Goal: Task Accomplishment & Management: Manage account settings

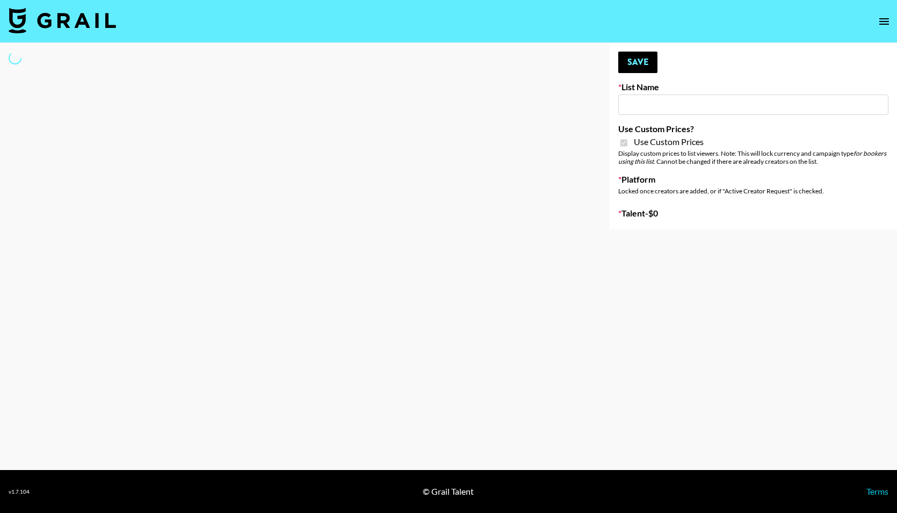
type input "Poizon ([PERSON_NAME] [DATE])"
checkbox input "true"
select select "Brand"
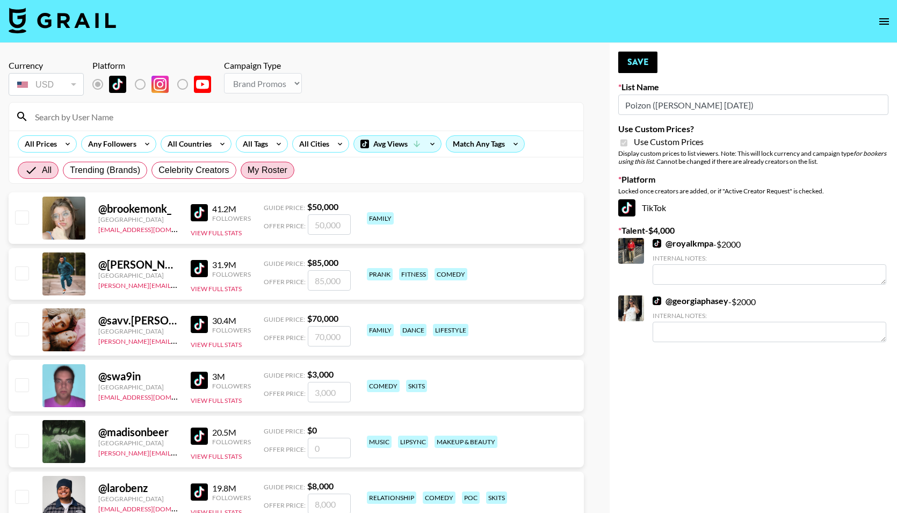
click at [251, 175] on span "My Roster" at bounding box center [268, 170] width 40 height 13
click at [248, 170] on input "My Roster" at bounding box center [248, 170] width 0 height 0
radio input "true"
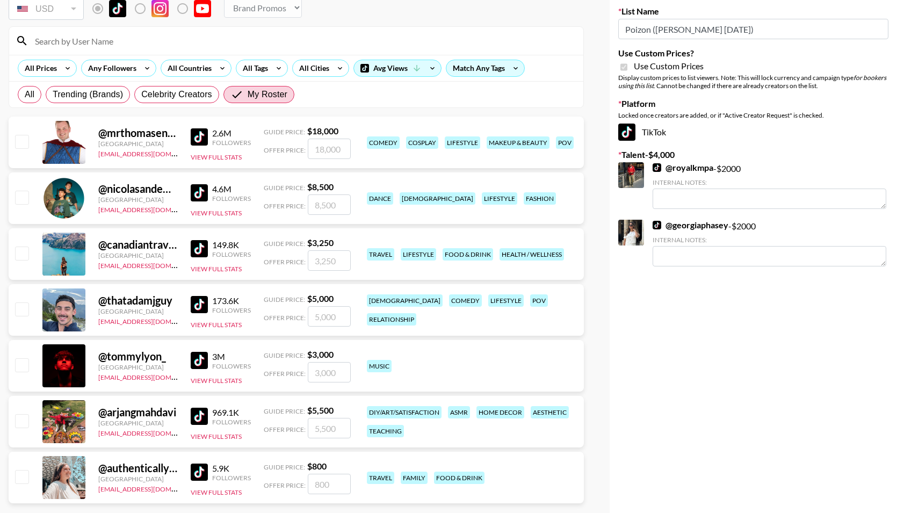
scroll to position [95, 0]
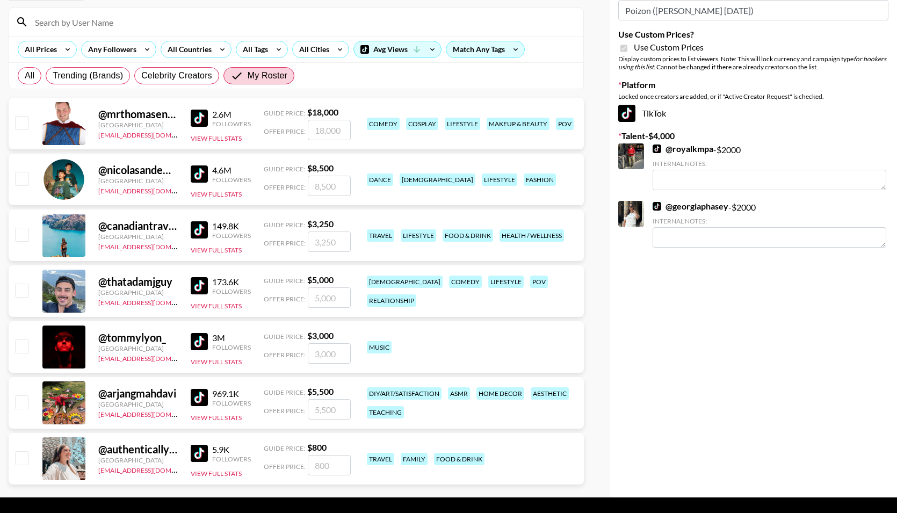
click at [329, 352] on input "number" at bounding box center [329, 353] width 43 height 20
checkbox input "true"
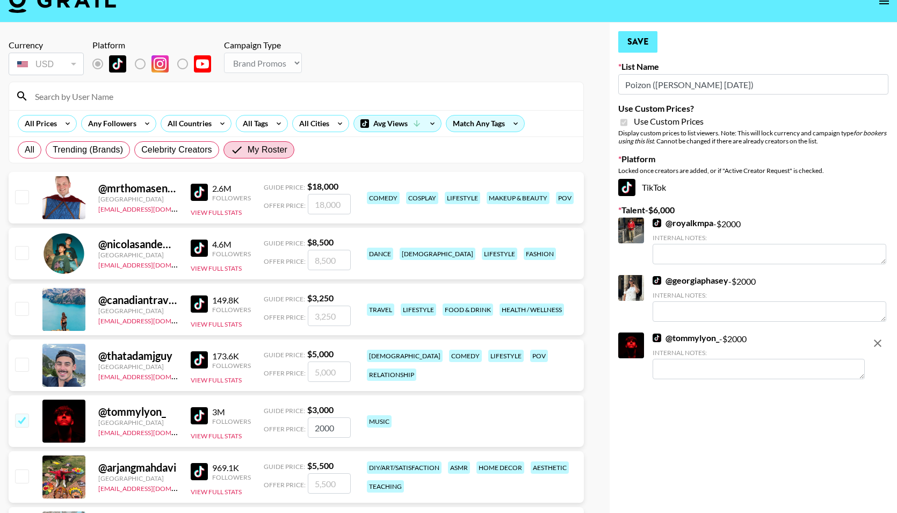
scroll to position [1, 0]
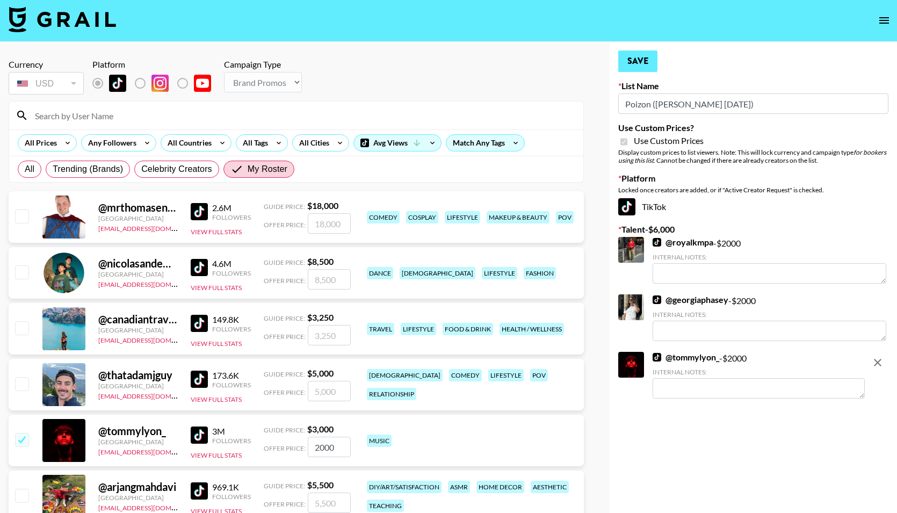
type input "2000"
click at [632, 60] on button "Save" at bounding box center [637, 61] width 39 height 21
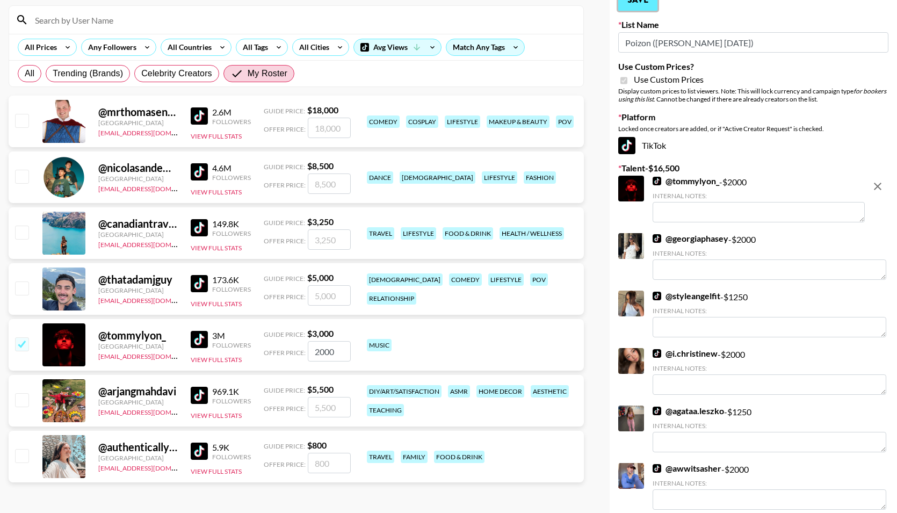
scroll to position [0, 0]
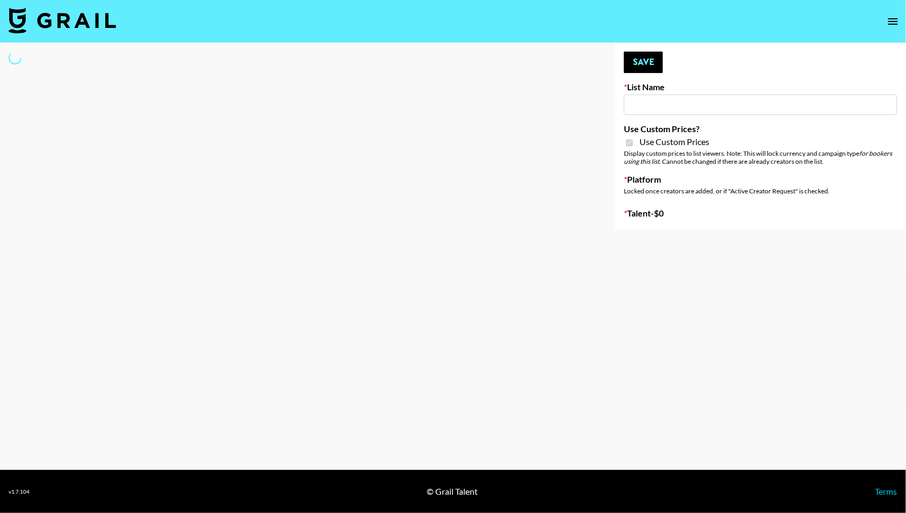
type input "Poizon IG (26th Sept)"
checkbox input "true"
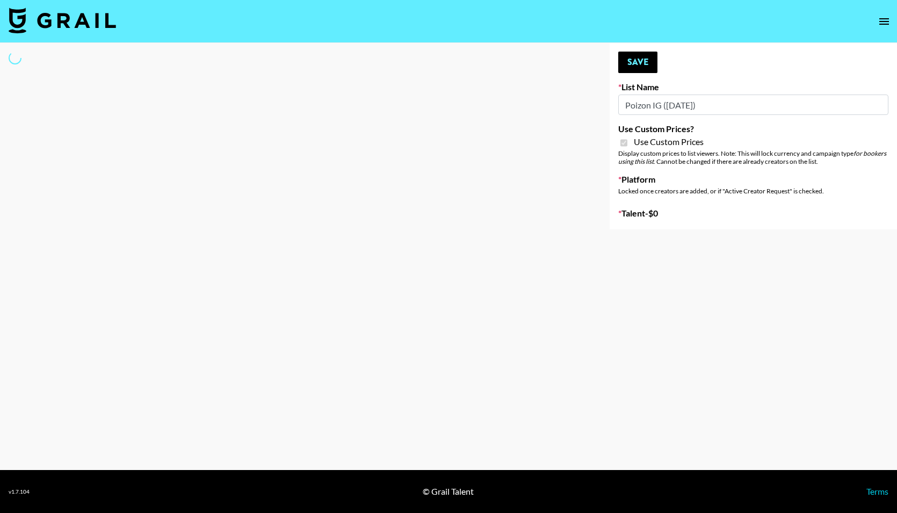
select select "Brand"
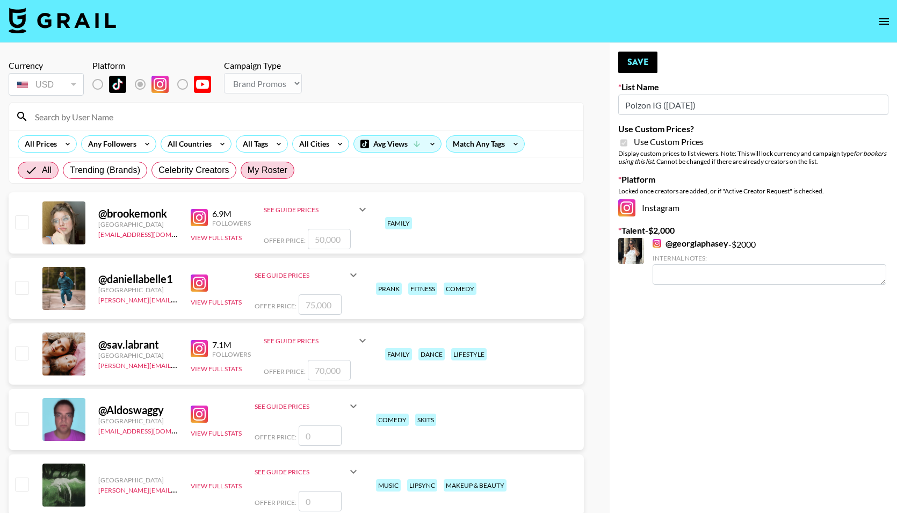
click at [278, 168] on span "My Roster" at bounding box center [268, 170] width 40 height 13
click at [248, 170] on input "My Roster" at bounding box center [248, 170] width 0 height 0
radio input "true"
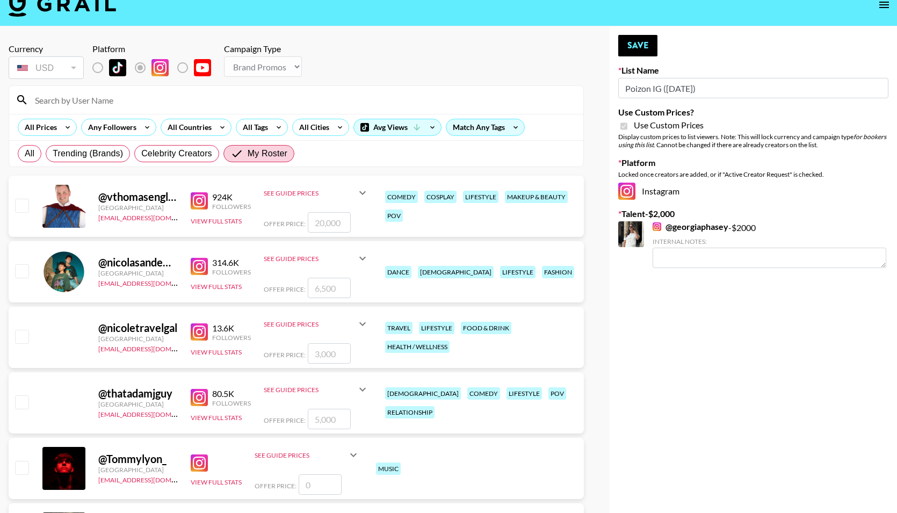
scroll to position [151, 0]
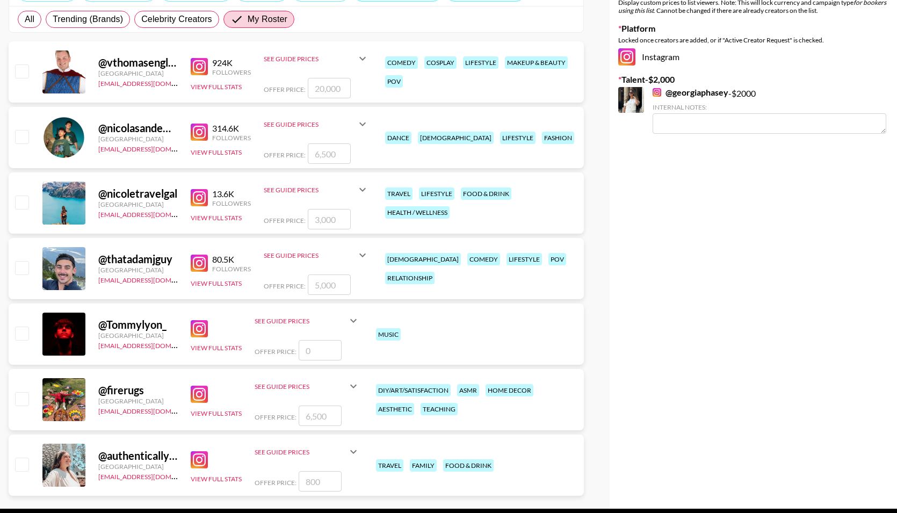
click at [25, 332] on input "checkbox" at bounding box center [21, 333] width 13 height 13
click at [313, 351] on input "number" at bounding box center [320, 350] width 43 height 20
click at [20, 337] on input "checkbox" at bounding box center [21, 333] width 13 height 13
click at [21, 336] on input "checkbox" at bounding box center [21, 333] width 13 height 13
drag, startPoint x: 310, startPoint y: 351, endPoint x: 330, endPoint y: 351, distance: 20.4
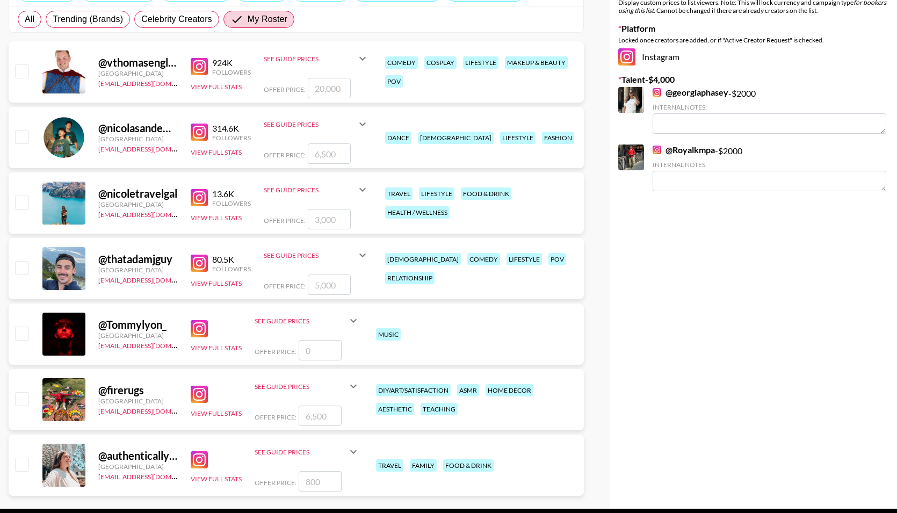
click at [311, 351] on input "number" at bounding box center [320, 350] width 43 height 20
checkbox input "true"
type input "2000"
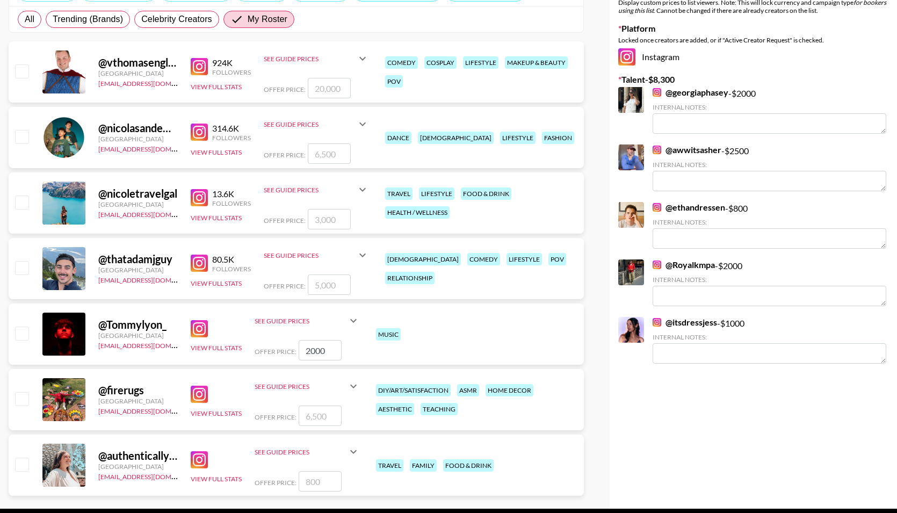
checkbox input "false"
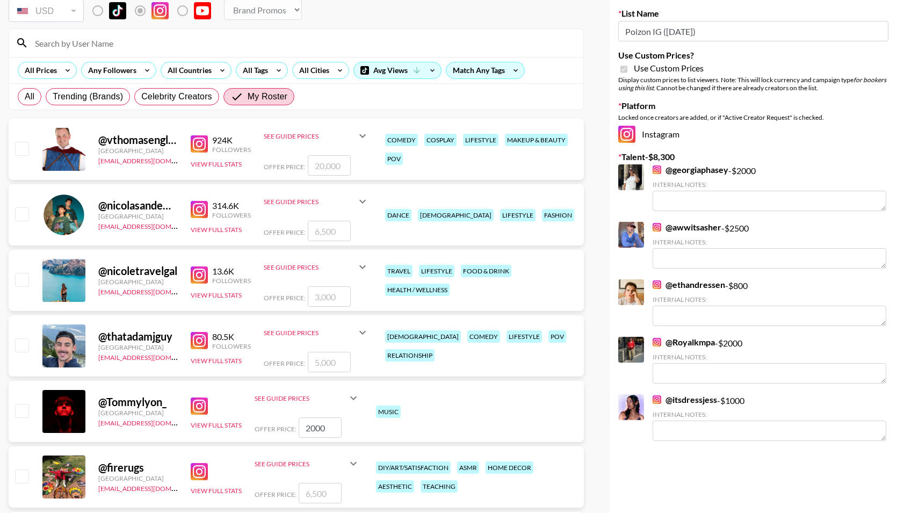
scroll to position [89, 0]
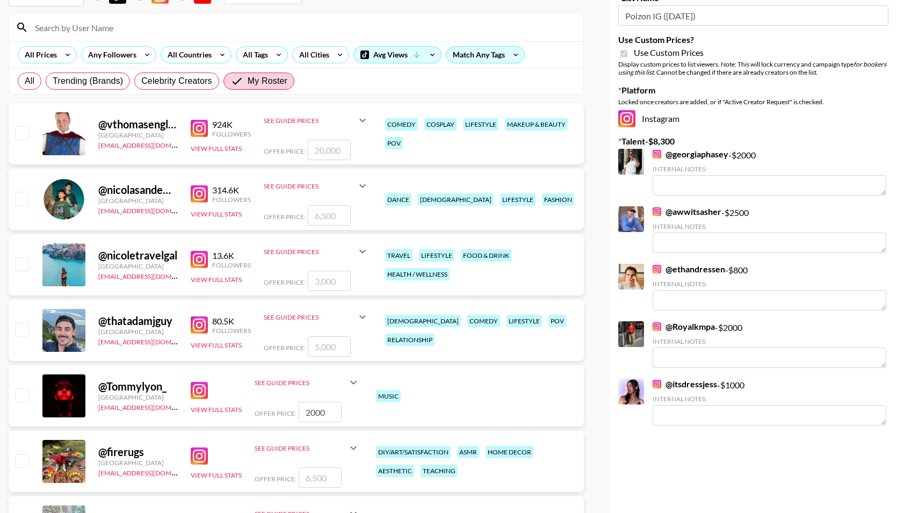
type input "2000"
click at [21, 397] on input "checkbox" at bounding box center [21, 394] width 13 height 13
checkbox input "true"
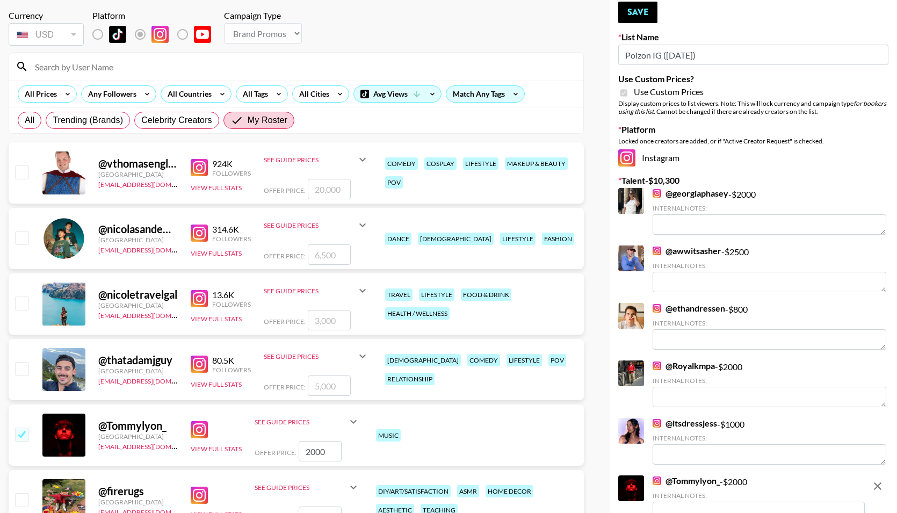
scroll to position [0, 0]
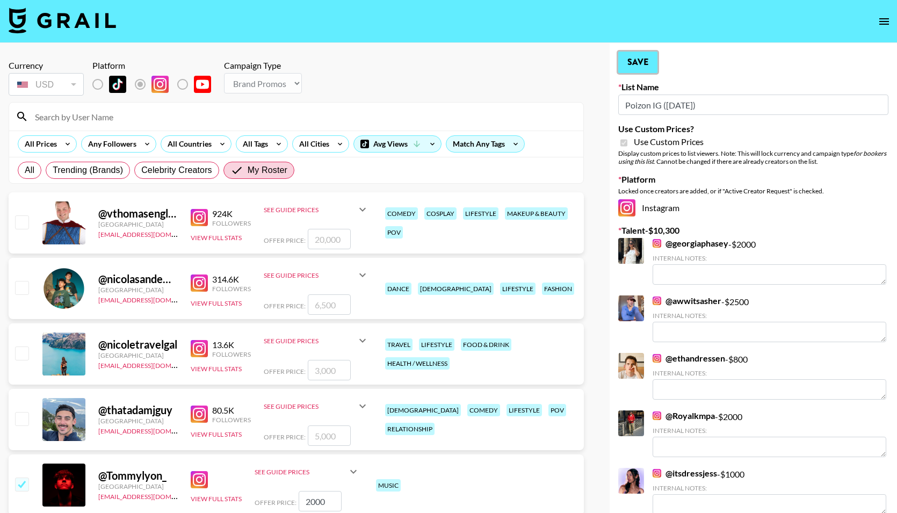
click at [640, 64] on button "Save" at bounding box center [637, 62] width 39 height 21
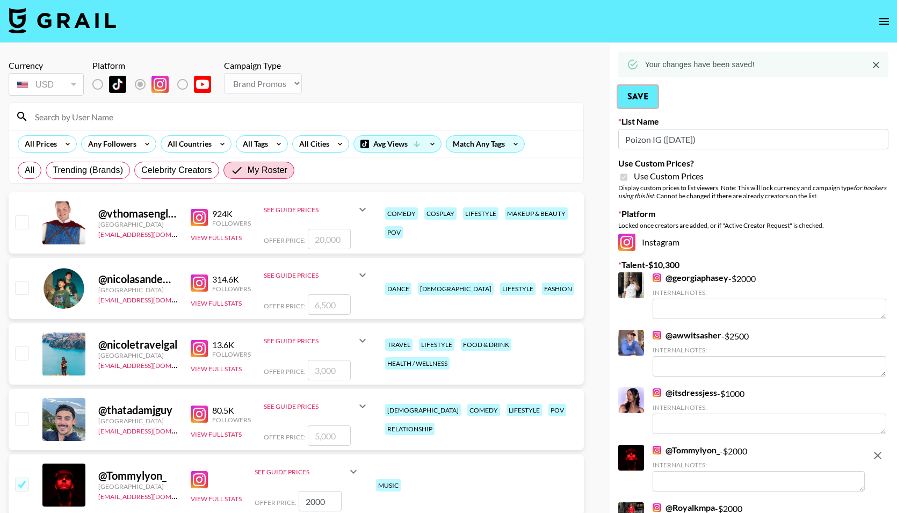
type textarea "Fashion creator with consistent high engagement and views"
